Goal: Download file/media

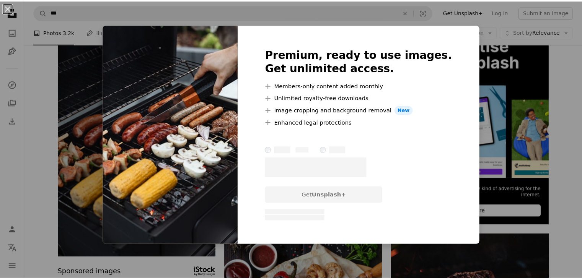
scroll to position [86, 0]
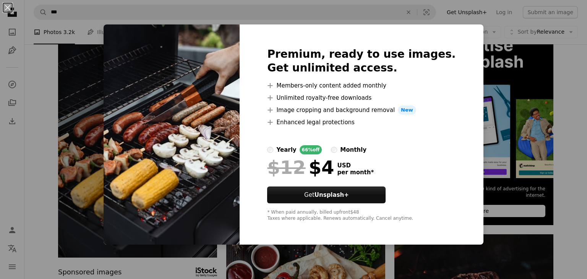
click at [202, 202] on img at bounding box center [172, 134] width 136 height 220
click at [300, 256] on div "An X shape Premium, ready to use images. Get unlimited access. A plus sign Memb…" at bounding box center [293, 139] width 587 height 279
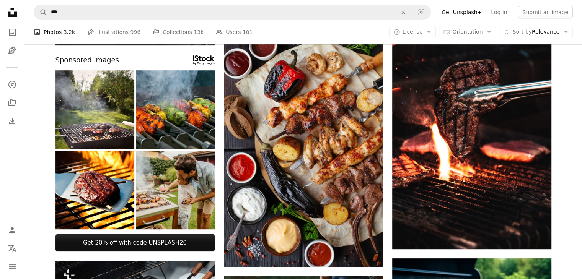
scroll to position [297, 0]
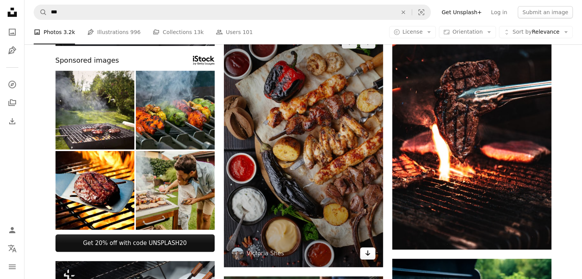
click at [368, 253] on icon "Arrow pointing down" at bounding box center [367, 253] width 6 height 9
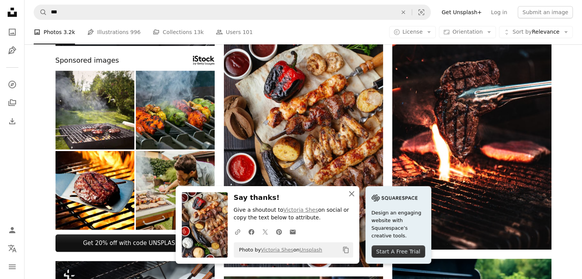
click at [349, 193] on icon "button" at bounding box center [351, 193] width 5 height 5
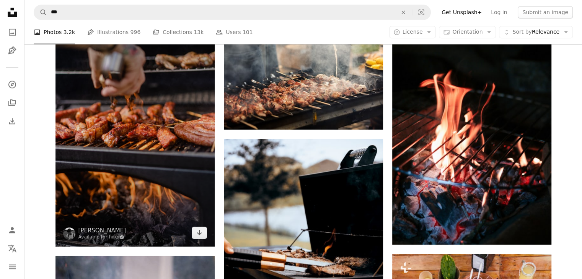
scroll to position [666, 0]
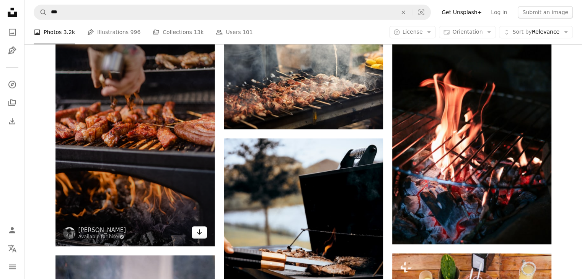
click at [203, 232] on link "Arrow pointing down" at bounding box center [199, 232] width 15 height 12
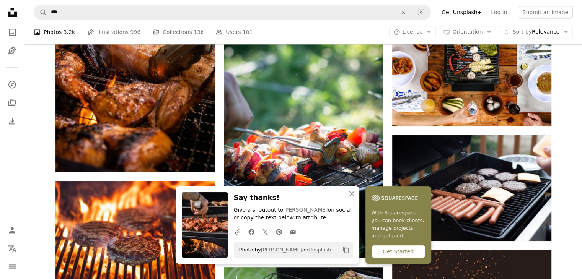
scroll to position [1046, 0]
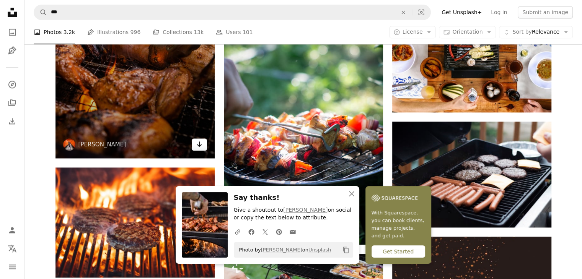
click at [200, 146] on icon "Arrow pointing down" at bounding box center [199, 144] width 6 height 9
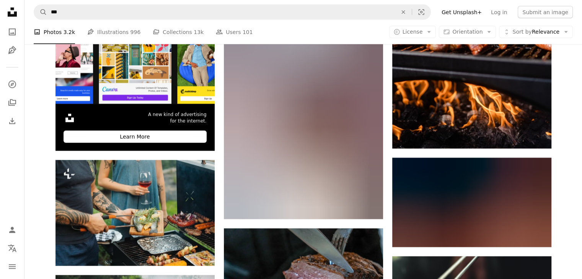
scroll to position [1622, 0]
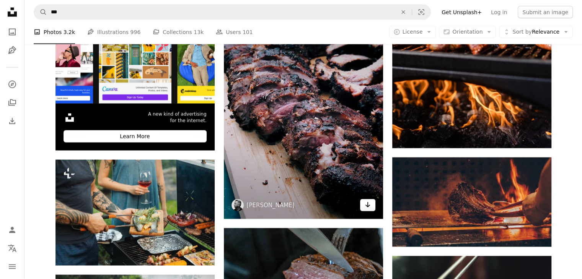
click at [369, 203] on icon "Arrow pointing down" at bounding box center [367, 204] width 6 height 9
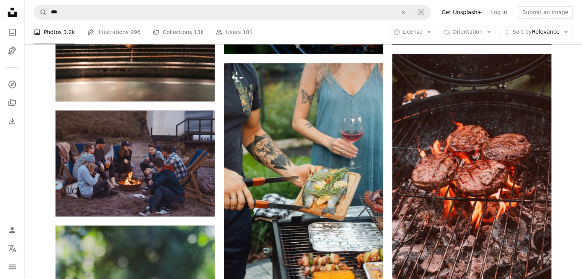
scroll to position [3624, 0]
